Goal: Task Accomplishment & Management: Use online tool/utility

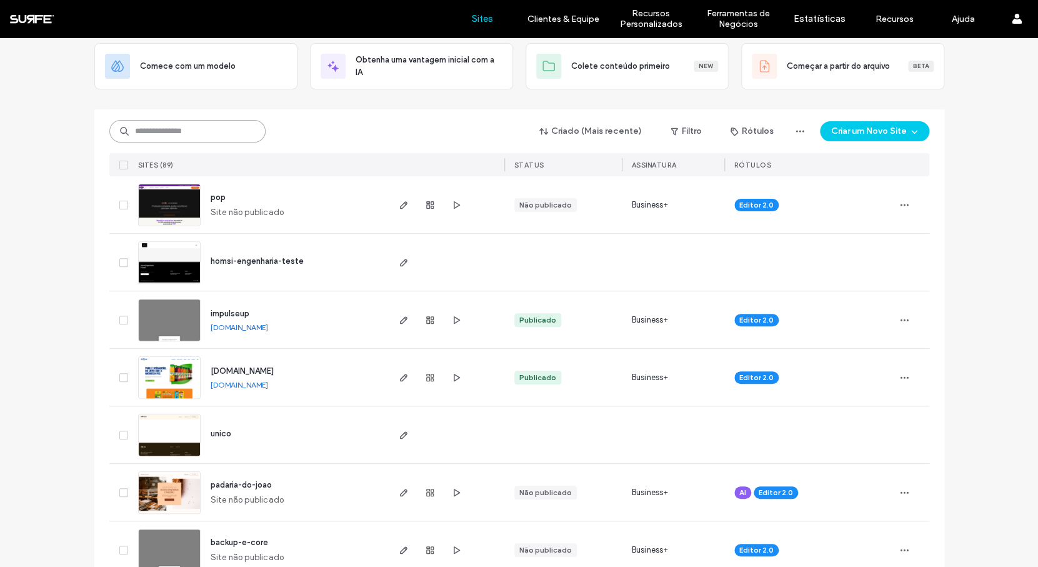
click at [212, 137] on input at bounding box center [187, 131] width 156 height 22
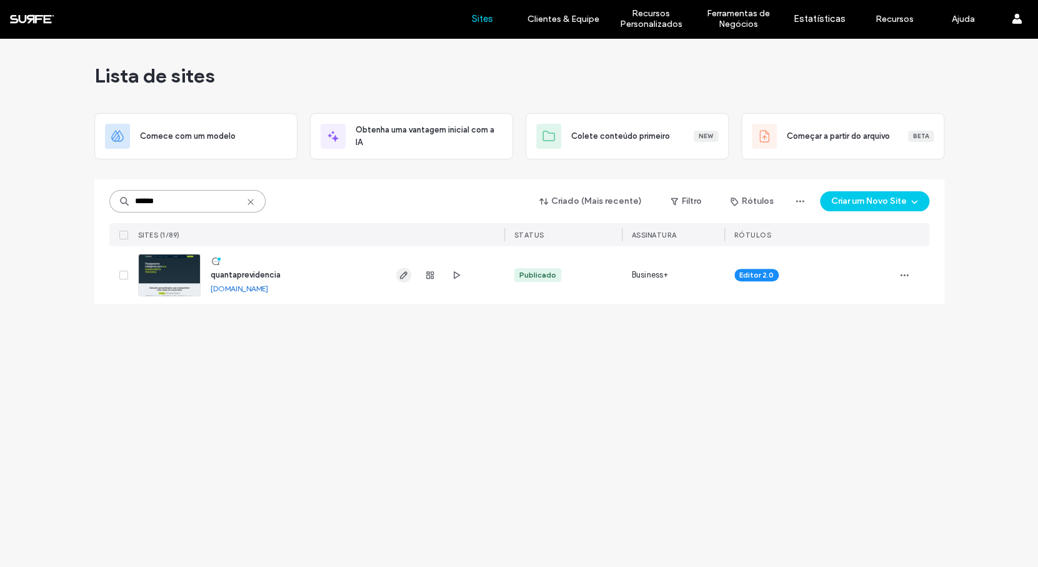
type input "******"
click at [404, 274] on icon "button" at bounding box center [404, 275] width 10 height 10
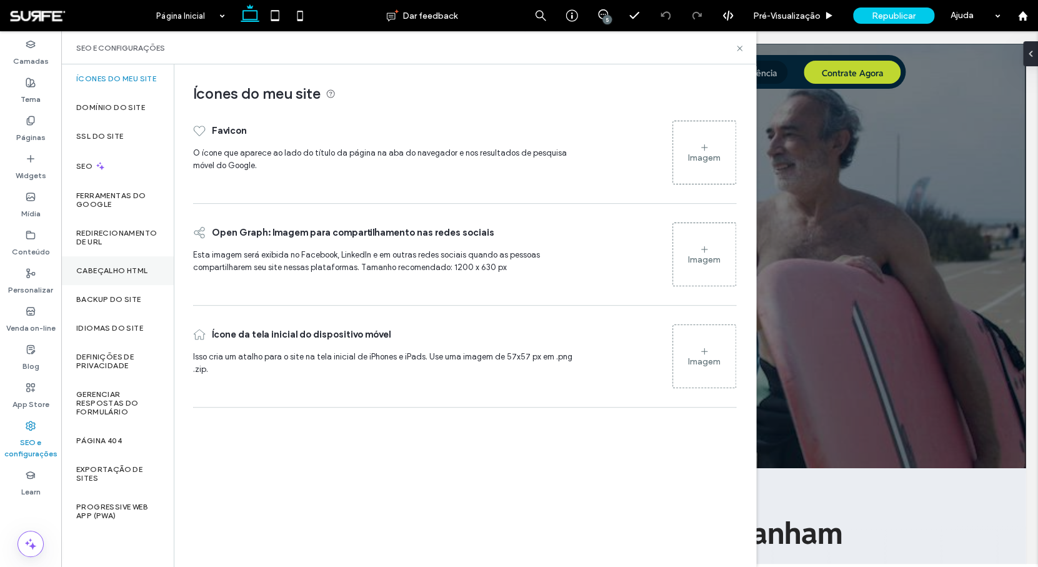
click at [126, 271] on label "Cabeçalho HTML" at bounding box center [112, 270] width 72 height 9
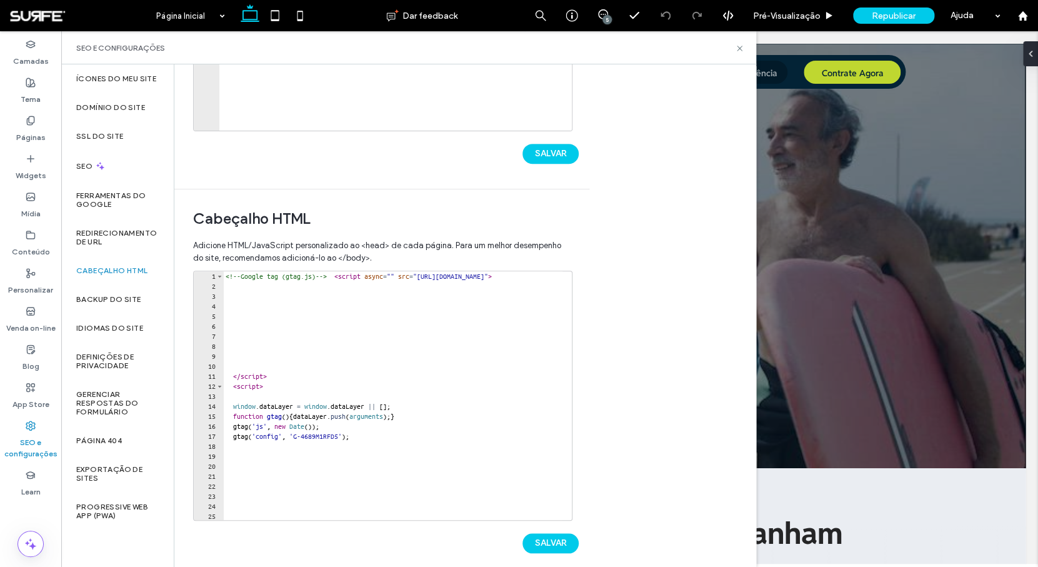
scroll to position [302, 0]
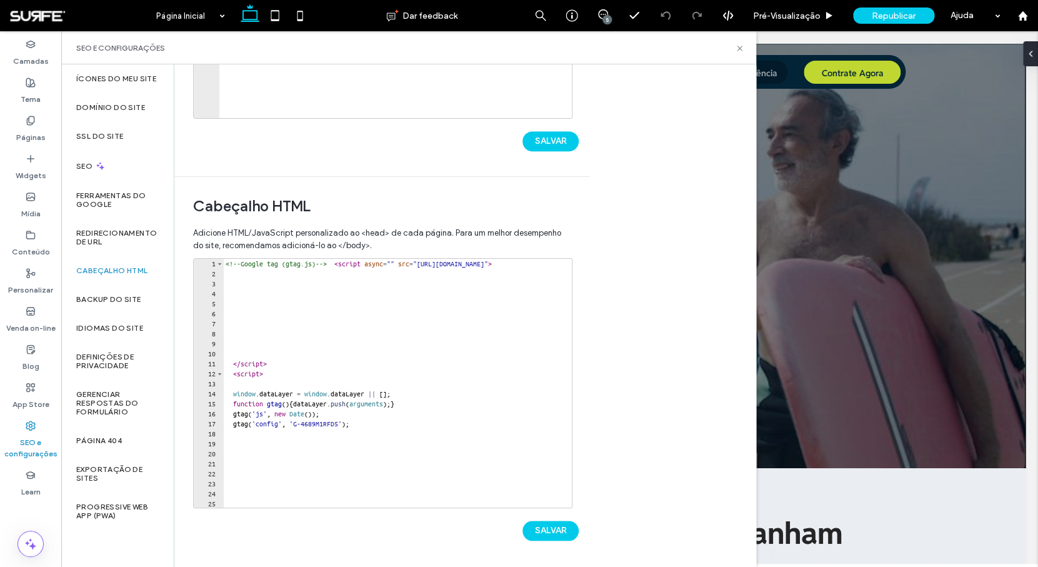
click at [225, 257] on span "Adicione HTML/JavaScript personalizado ao <head> de cada página. Para um melhor…" at bounding box center [381, 238] width 377 height 37
click at [226, 265] on div "<!-- Google tag (gtag.js) --> < script async = "" src = "https://www.googletagm…" at bounding box center [475, 388] width 504 height 259
paste textarea "*********"
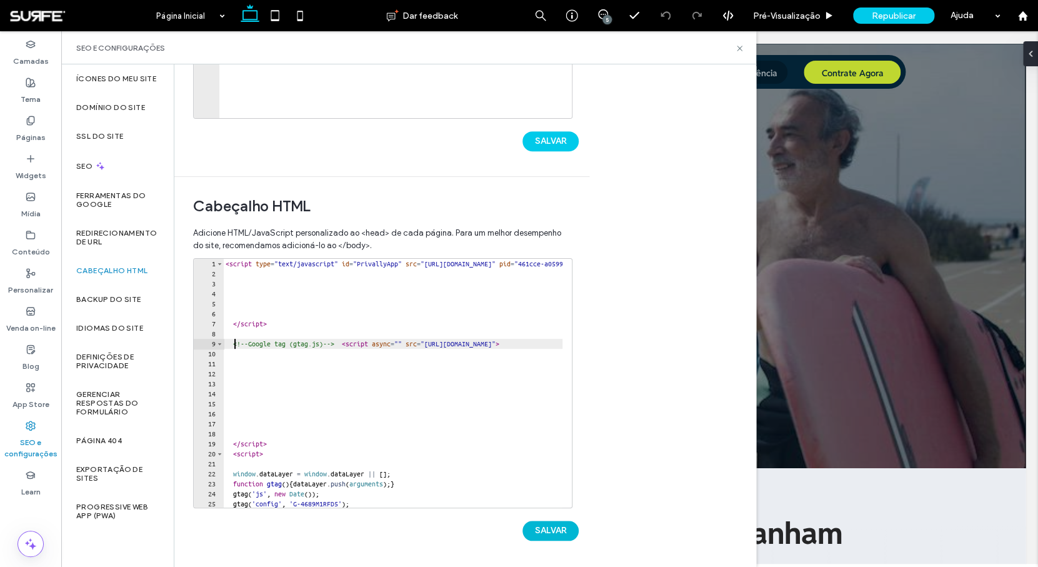
type textarea "**********"
click at [550, 528] on button "SALVAR" at bounding box center [550, 530] width 56 height 20
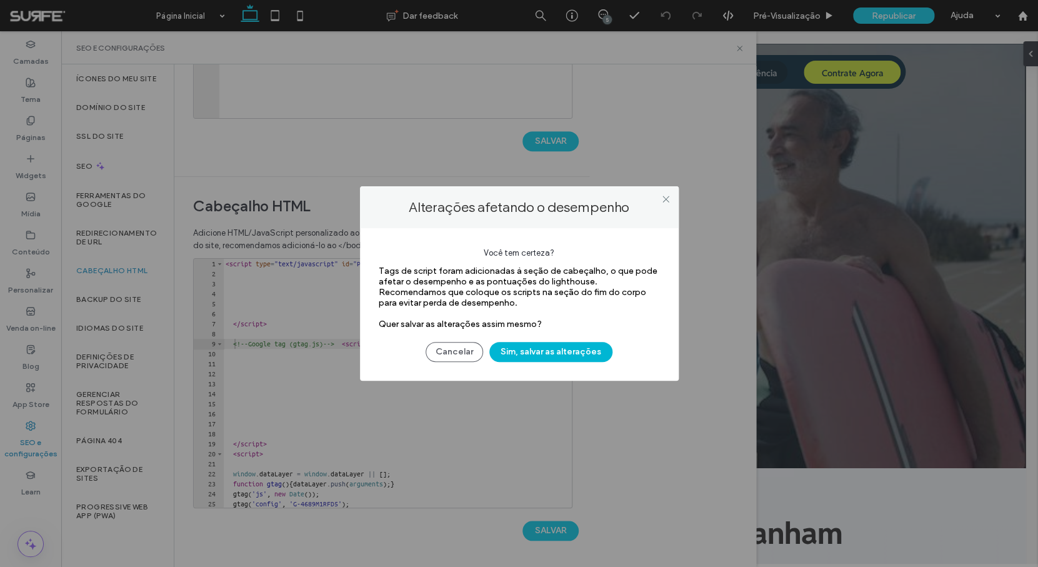
click at [532, 349] on button "Sim, salvar as alterações" at bounding box center [550, 352] width 123 height 20
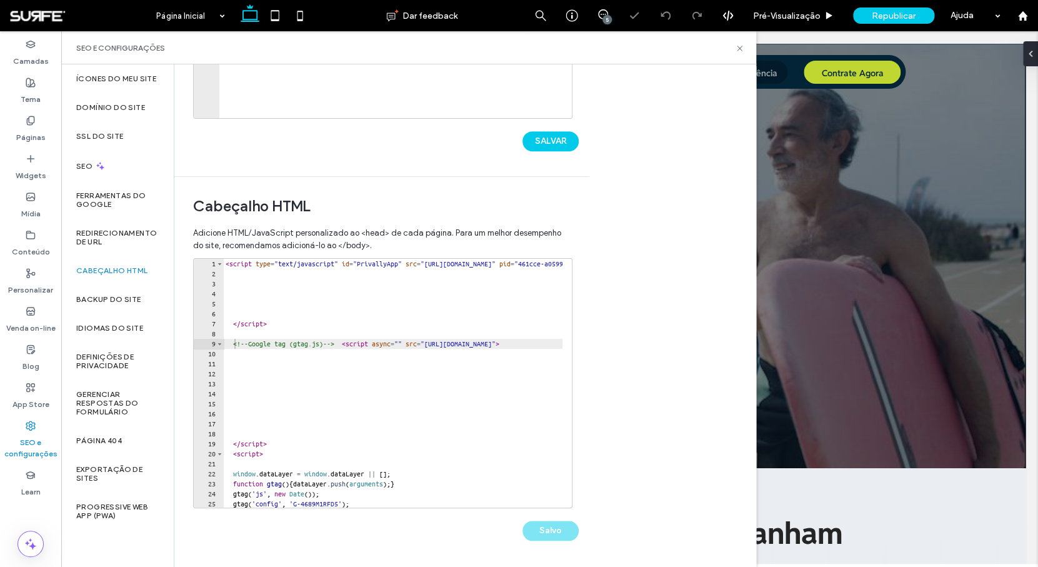
scroll to position [0, 0]
click at [35, 127] on label "Páginas" at bounding box center [30, 134] width 29 height 17
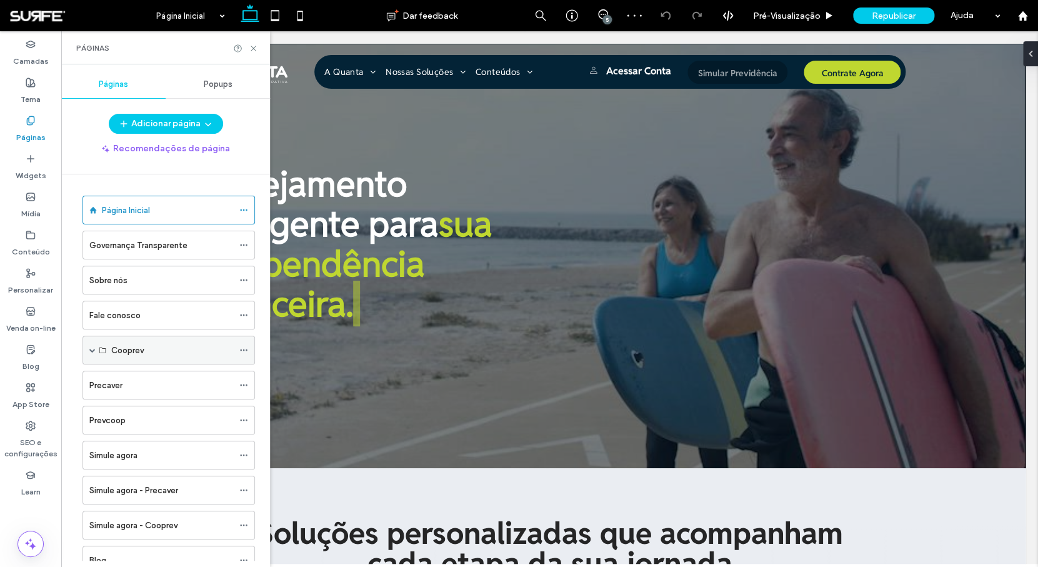
click at [91, 351] on span at bounding box center [92, 350] width 6 height 6
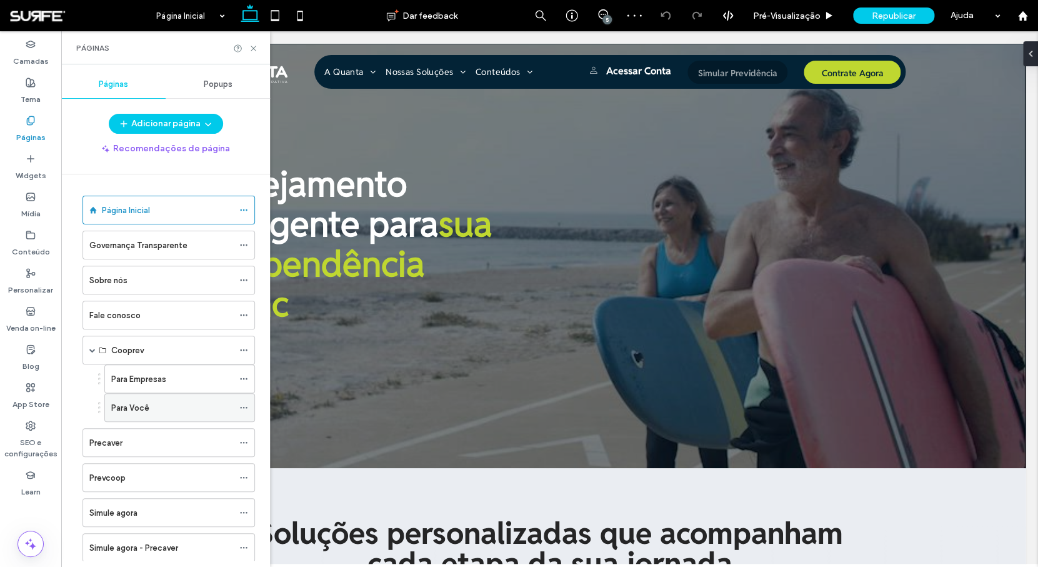
click at [152, 404] on div "Para Você" at bounding box center [172, 407] width 122 height 13
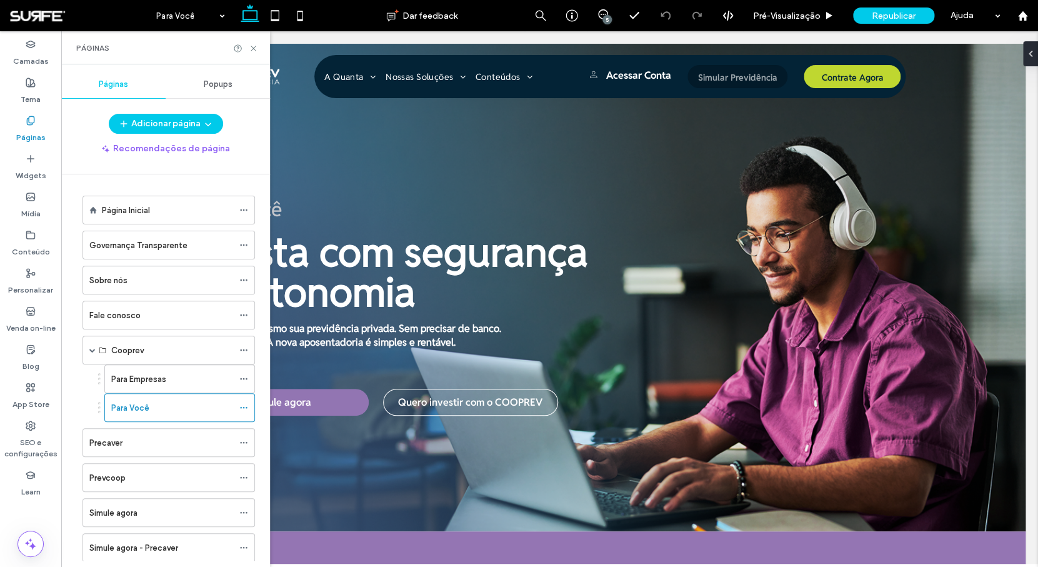
click at [164, 406] on div at bounding box center [519, 283] width 1038 height 567
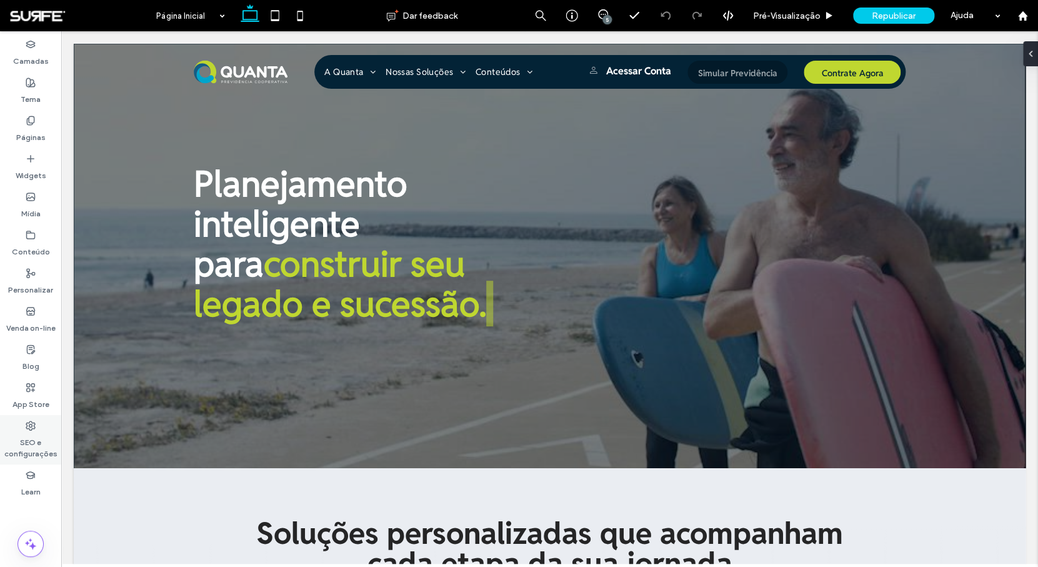
click at [33, 427] on icon at bounding box center [31, 425] width 10 height 10
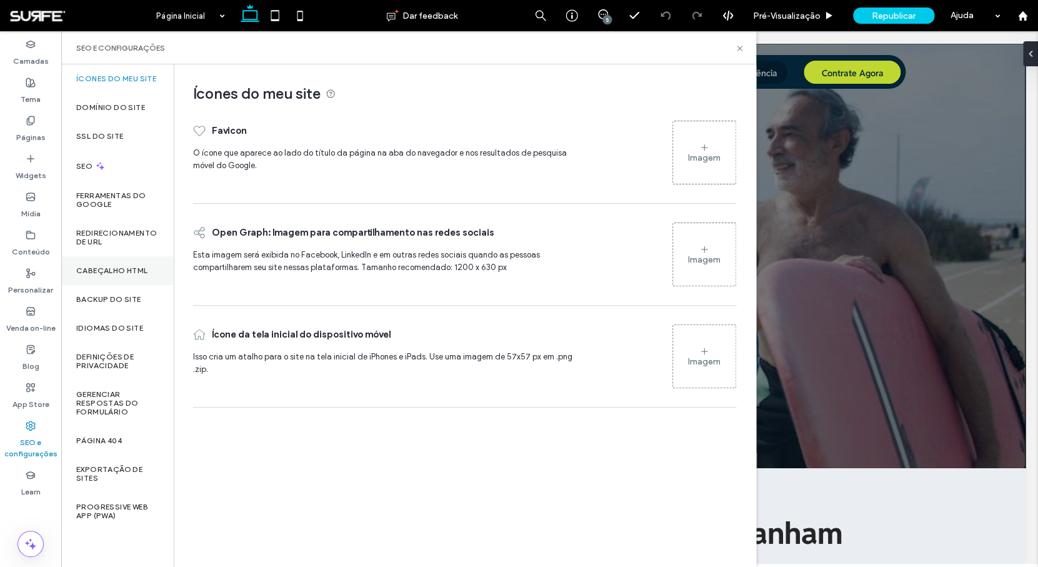
click at [114, 264] on div "Cabeçalho HTML" at bounding box center [117, 270] width 112 height 29
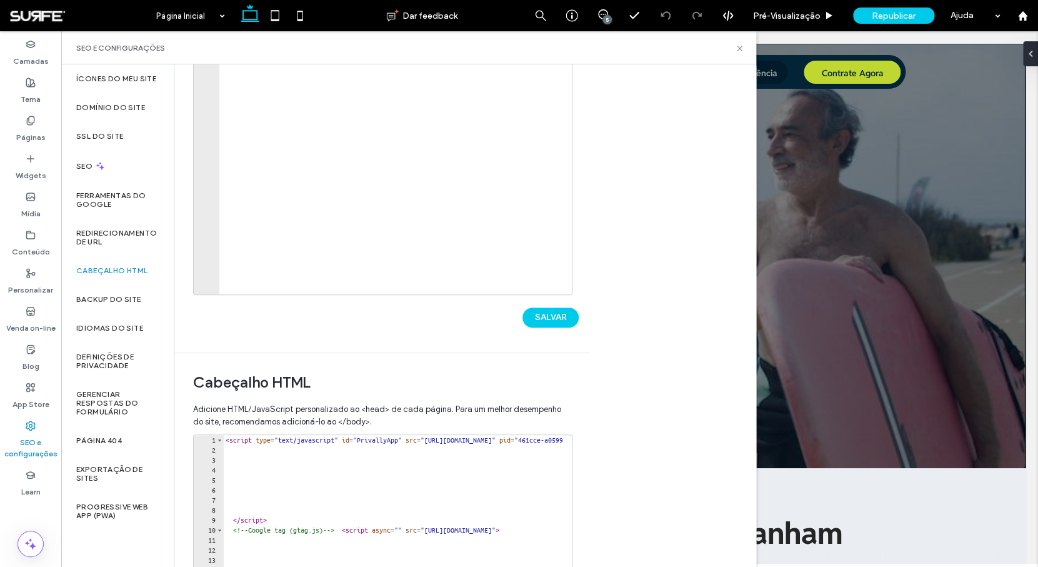
scroll to position [225, 0]
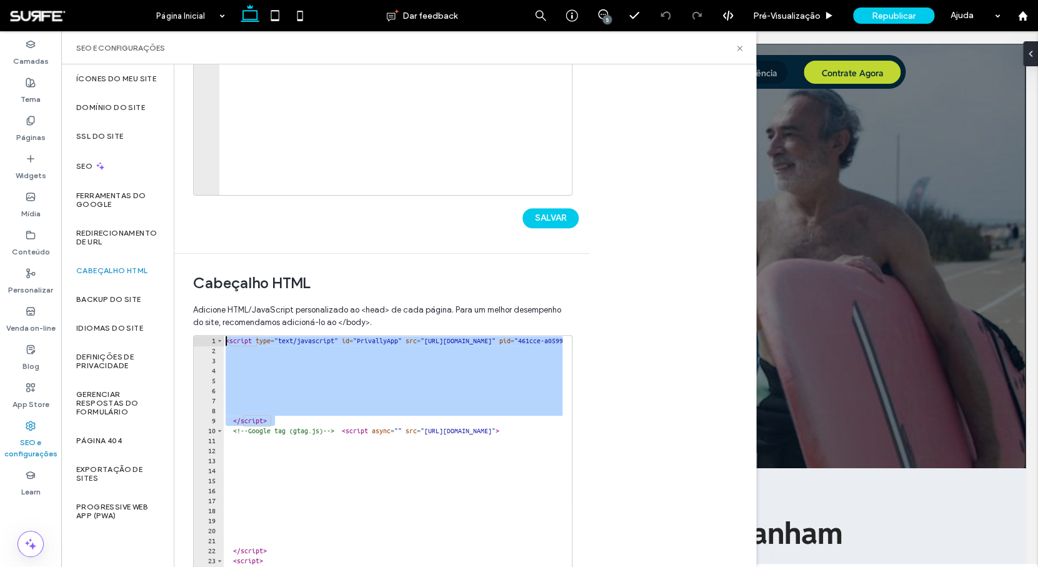
drag, startPoint x: 286, startPoint y: 422, endPoint x: 214, endPoint y: 323, distance: 122.4
click at [214, 323] on div "Adicione HTML/JavaScript personalizado ao <head> de cada página. Para um melhor…" at bounding box center [381, 469] width 377 height 345
type textarea "**********"
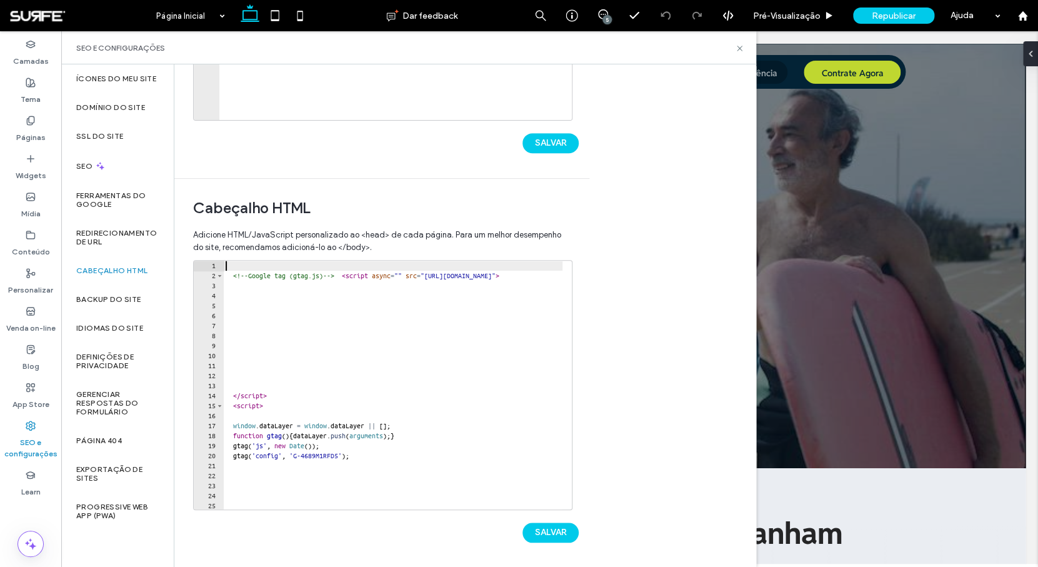
scroll to position [302, 0]
click at [547, 535] on button "SALVAR" at bounding box center [550, 530] width 56 height 20
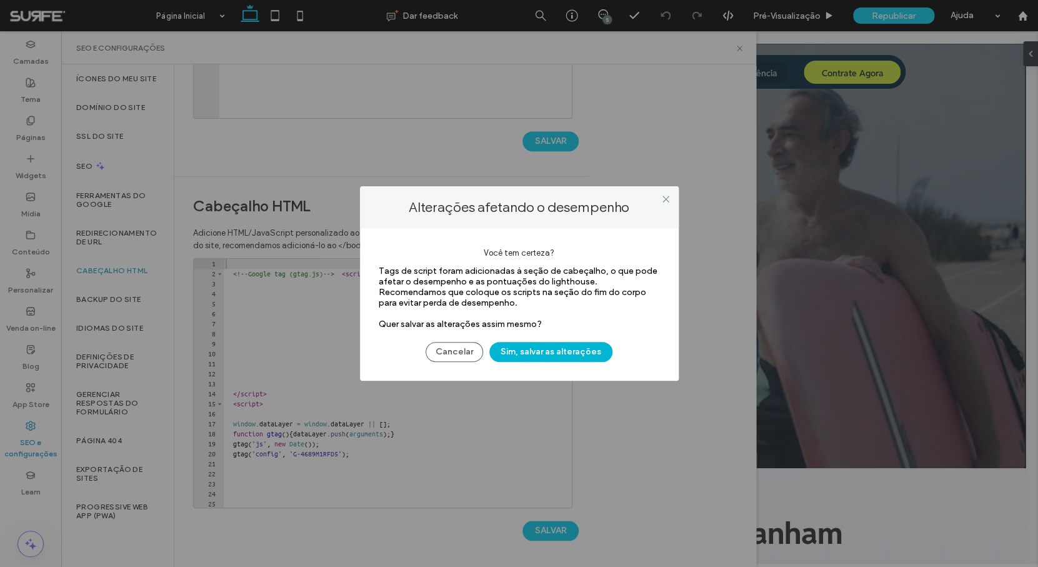
click at [566, 357] on button "Sim, salvar as alterações" at bounding box center [550, 352] width 123 height 20
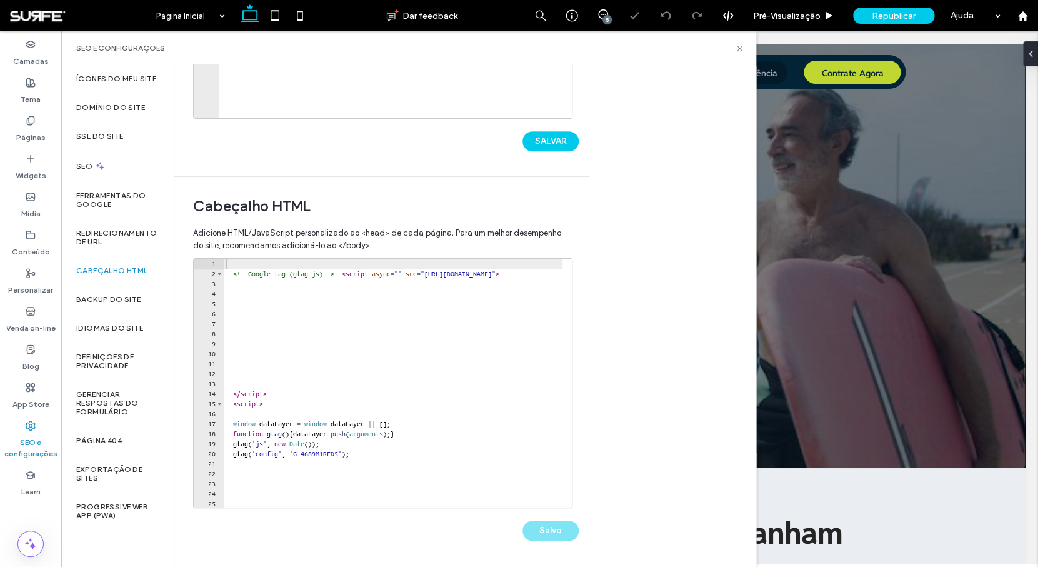
scroll to position [0, 0]
